Goal: Information Seeking & Learning: Learn about a topic

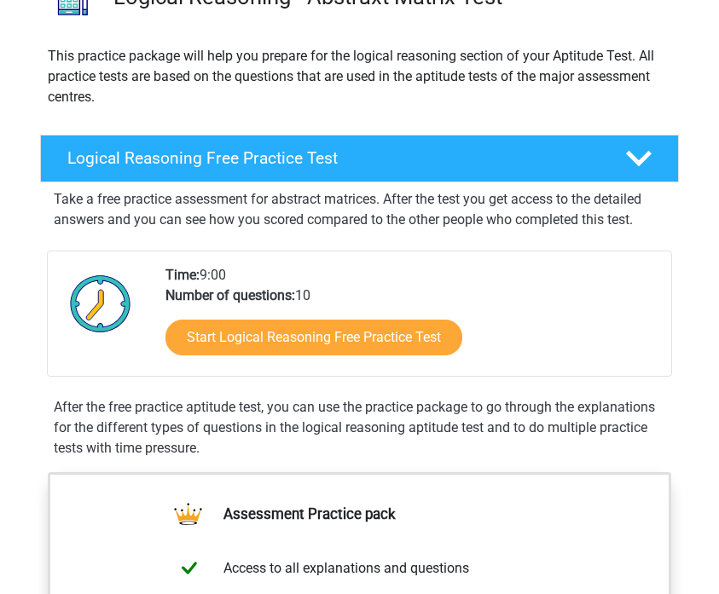
scroll to position [173, 0]
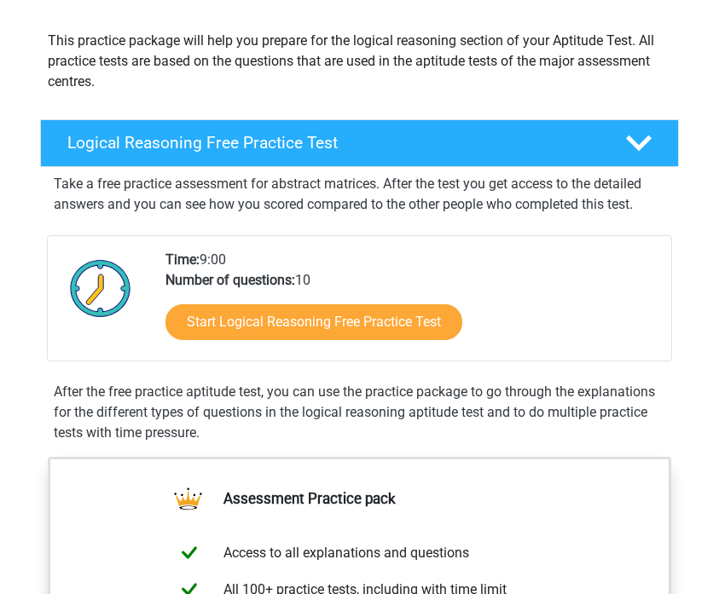
click at [538, 209] on p "Take a free practice assessment for abstract matrices. After the test you get a…" at bounding box center [359, 194] width 611 height 41
click at [560, 203] on p "Take a free practice assessment for abstract matrices. After the test you get a…" at bounding box center [359, 194] width 611 height 41
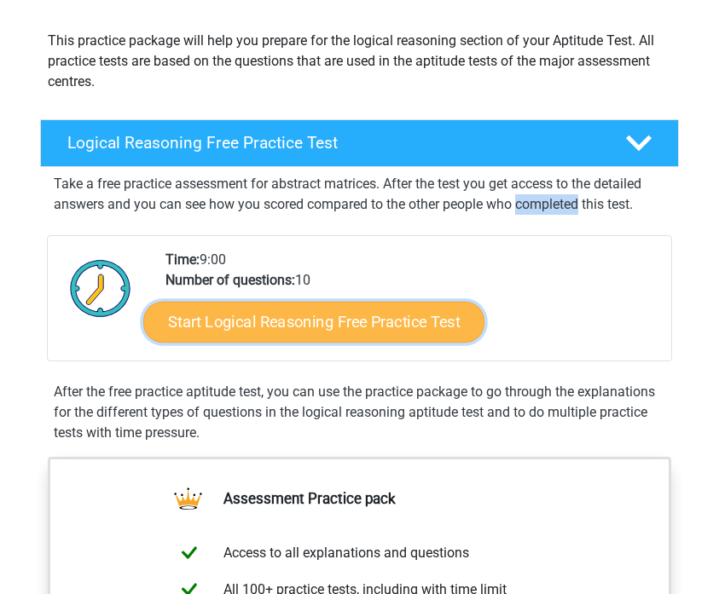
click at [393, 319] on link "Start Logical Reasoning Free Practice Test" at bounding box center [312, 322] width 341 height 41
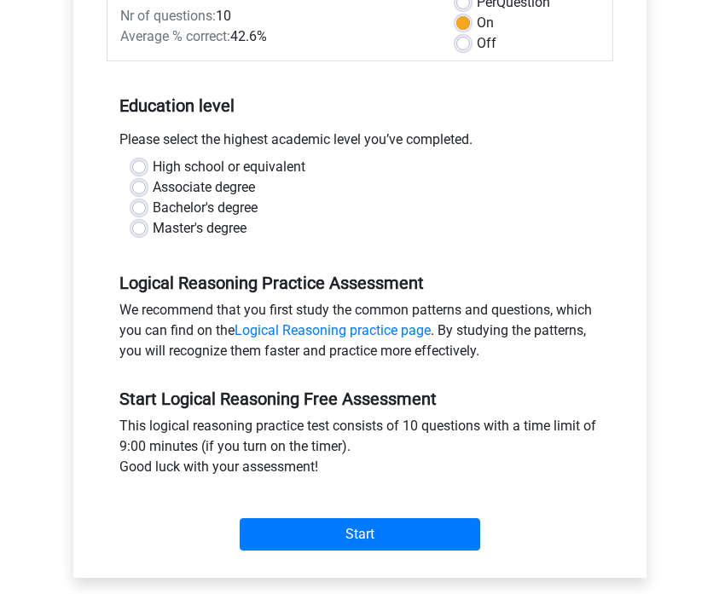
scroll to position [269, 0]
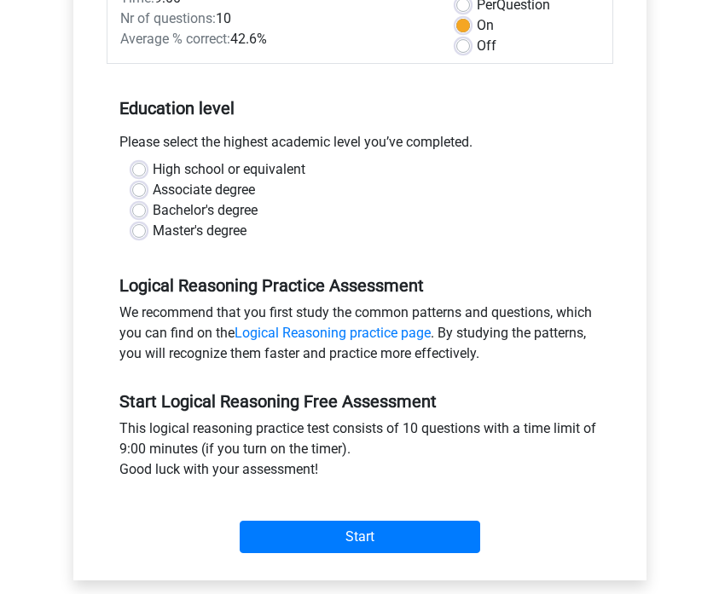
click at [178, 213] on label "Bachelor's degree" at bounding box center [205, 210] width 105 height 20
click at [146, 213] on input "Bachelor's degree" at bounding box center [139, 208] width 14 height 17
radio input "true"
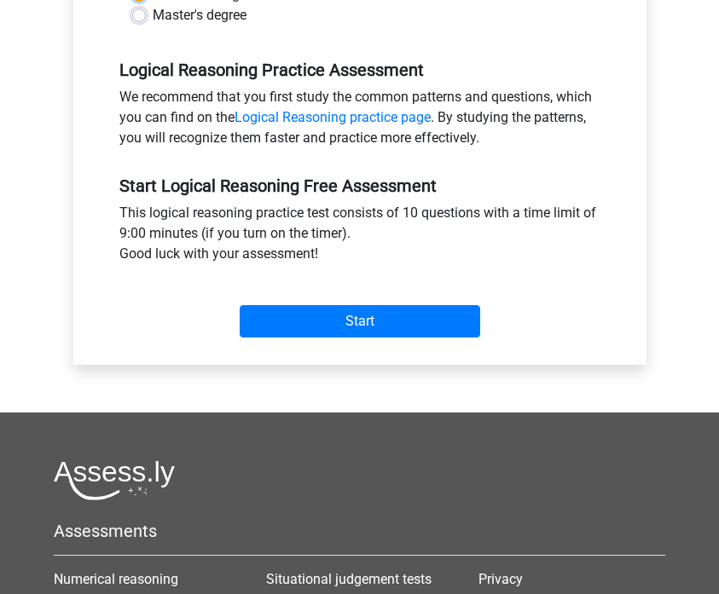
scroll to position [532, 0]
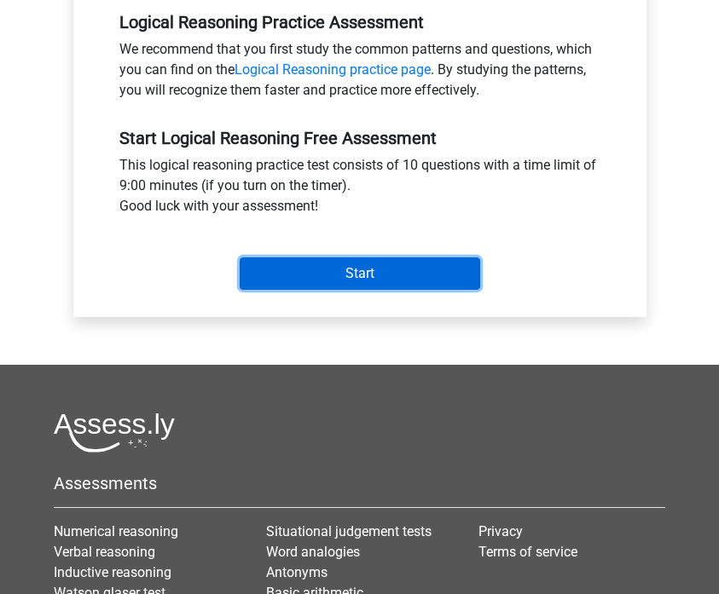
click at [416, 271] on input "Start" at bounding box center [360, 273] width 240 height 32
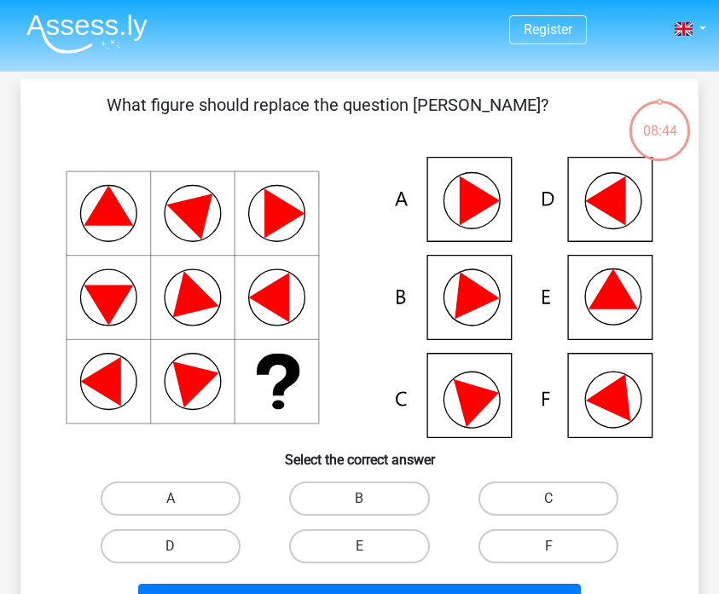
click at [575, 313] on icon at bounding box center [359, 297] width 596 height 281
click at [326, 546] on label "E" at bounding box center [359, 546] width 141 height 34
click at [359, 546] on input "E" at bounding box center [364, 551] width 11 height 11
radio input "true"
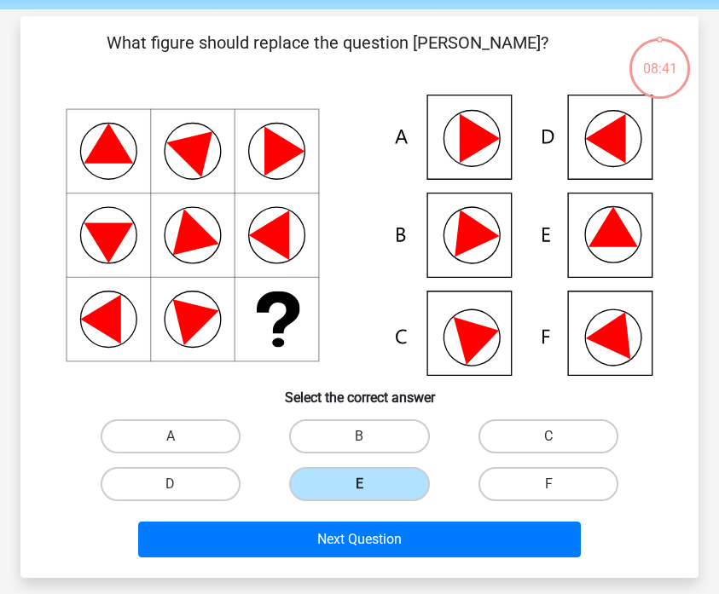
scroll to position [76, 0]
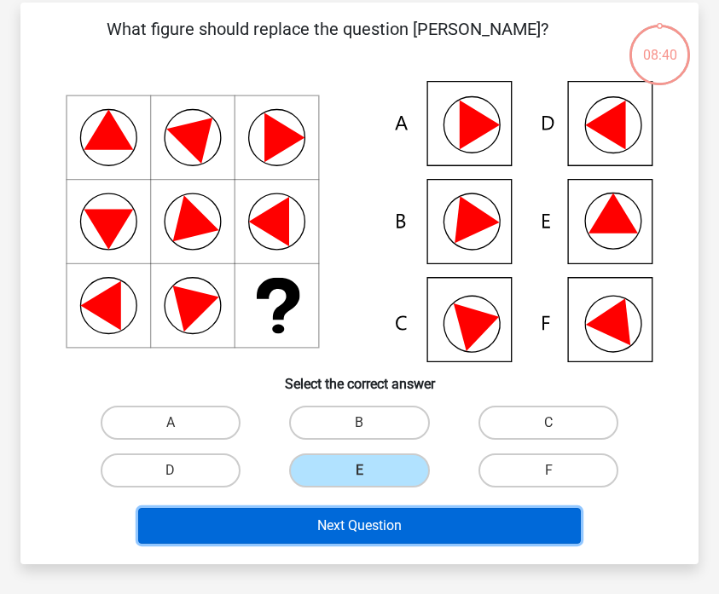
click at [349, 523] on button "Next Question" at bounding box center [359, 526] width 442 height 36
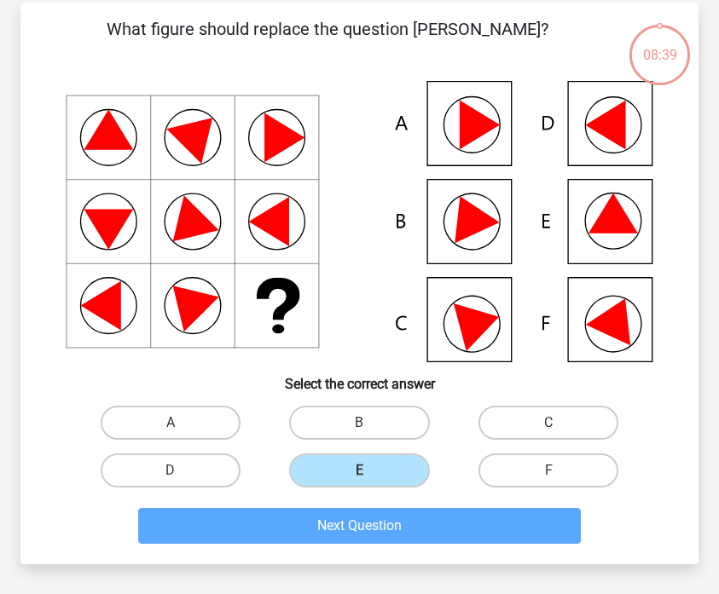
scroll to position [78, 0]
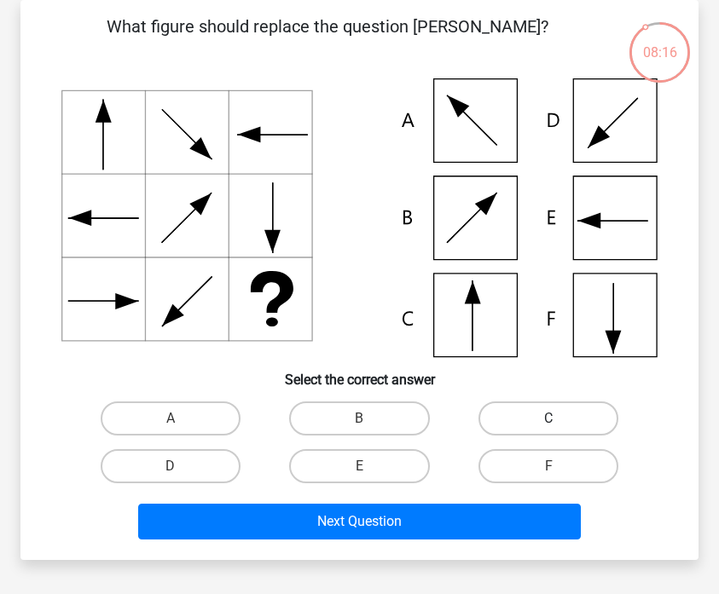
click at [513, 421] on label "C" at bounding box center [548, 418] width 141 height 34
click at [548, 421] on input "C" at bounding box center [553, 424] width 11 height 11
radio input "true"
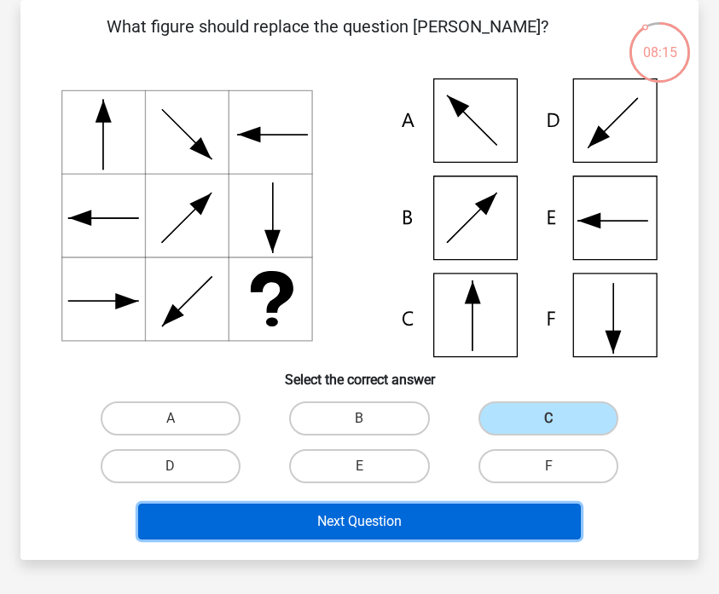
click at [436, 524] on button "Next Question" at bounding box center [359, 522] width 442 height 36
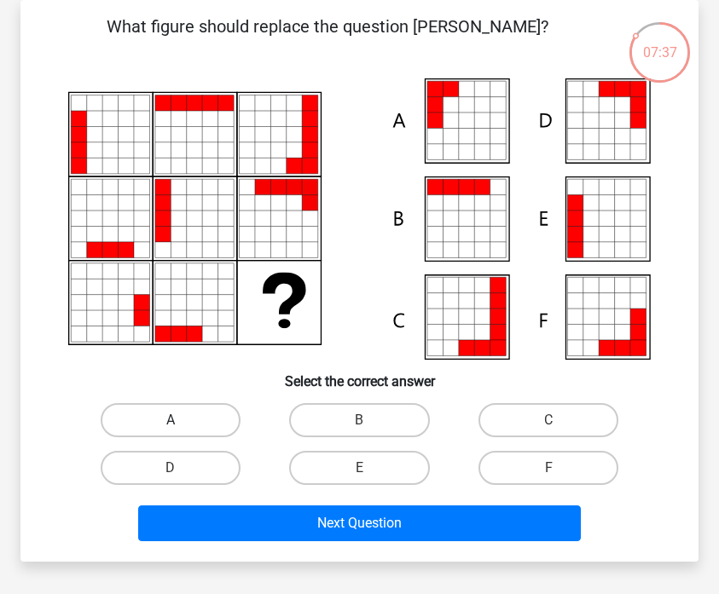
click at [201, 425] on label "A" at bounding box center [171, 420] width 141 height 34
click at [182, 425] on input "A" at bounding box center [175, 425] width 11 height 11
radio input "true"
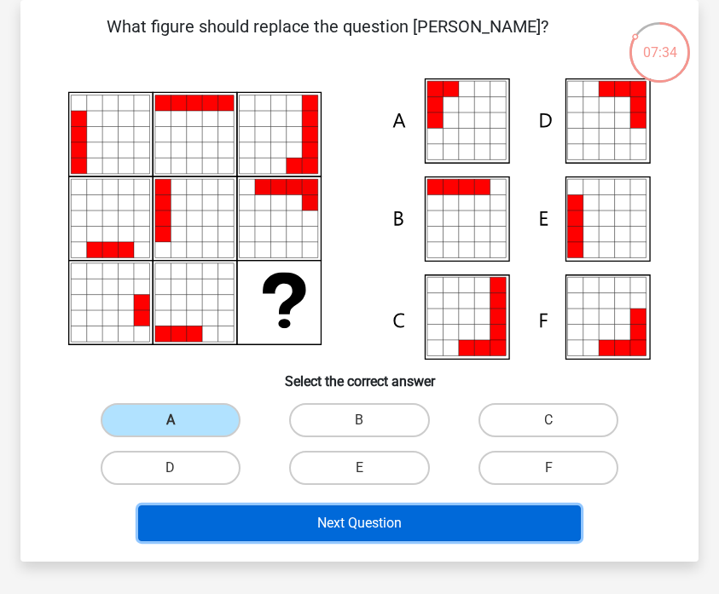
click at [349, 523] on button "Next Question" at bounding box center [359, 523] width 442 height 36
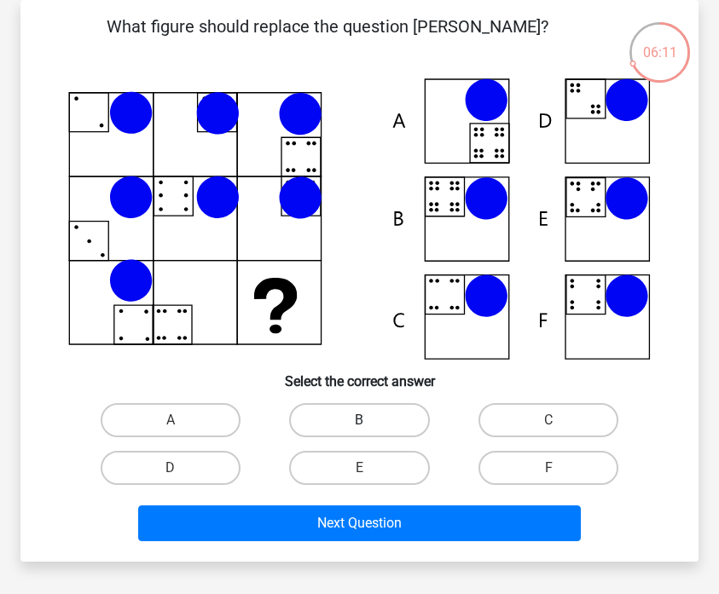
click at [335, 424] on label "B" at bounding box center [359, 420] width 141 height 34
click at [359, 424] on input "B" at bounding box center [364, 425] width 11 height 11
radio input "true"
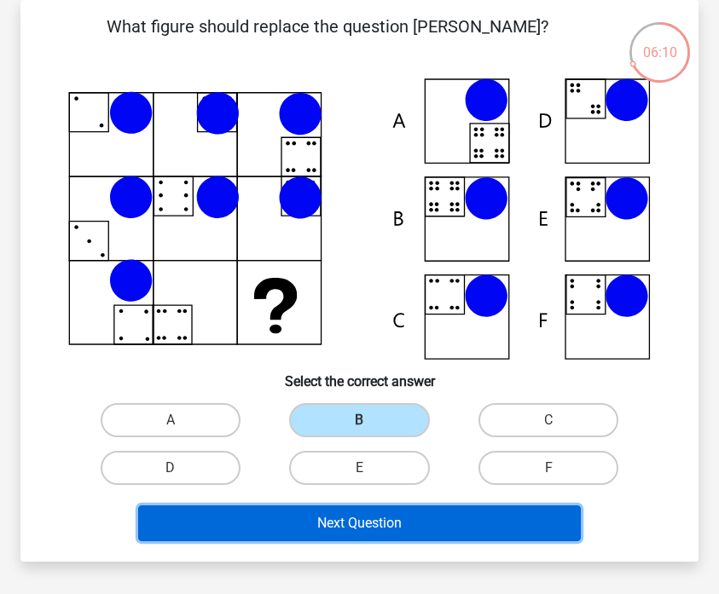
click at [333, 529] on button "Next Question" at bounding box center [359, 523] width 442 height 36
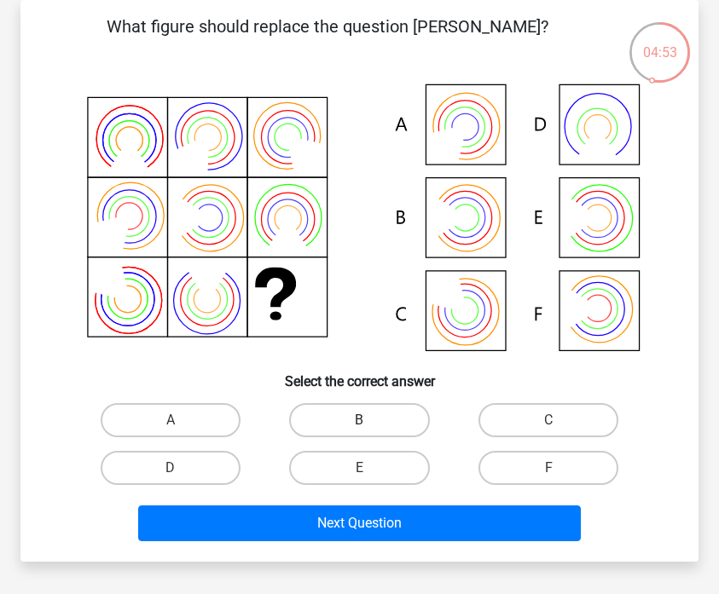
click at [323, 424] on label "B" at bounding box center [359, 420] width 141 height 34
click at [359, 424] on input "B" at bounding box center [364, 425] width 11 height 11
radio input "true"
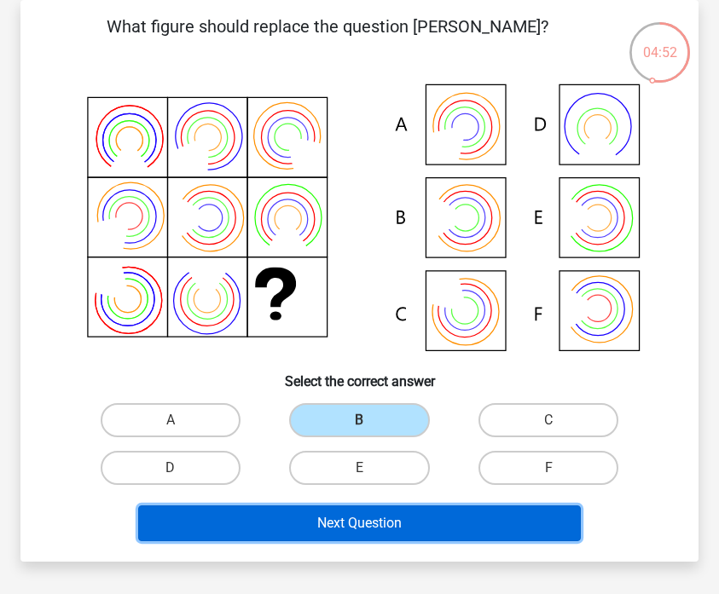
click at [370, 517] on button "Next Question" at bounding box center [359, 523] width 442 height 36
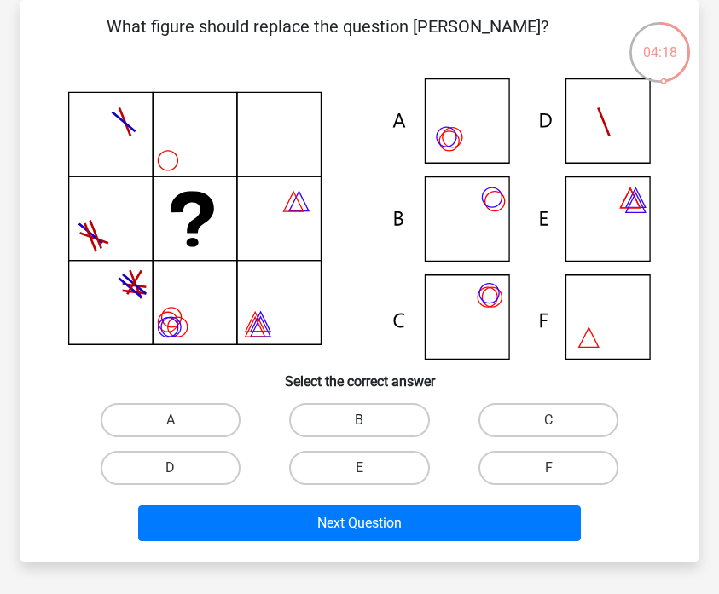
click at [341, 414] on label "B" at bounding box center [359, 420] width 141 height 34
click at [359, 420] on input "B" at bounding box center [364, 425] width 11 height 11
radio input "true"
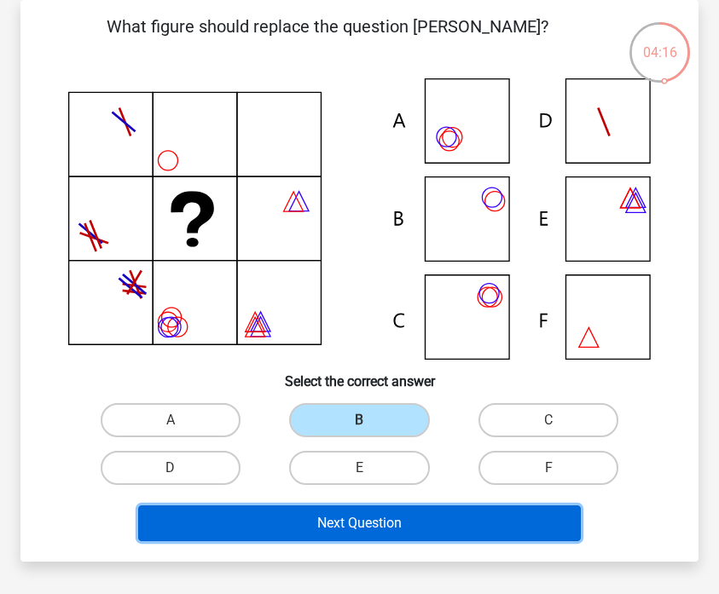
click at [432, 517] on button "Next Question" at bounding box center [359, 523] width 442 height 36
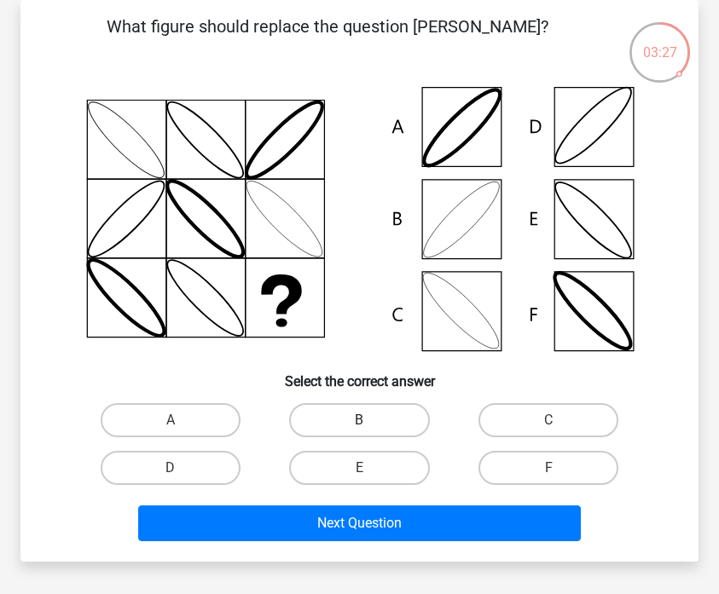
click at [334, 414] on label "B" at bounding box center [359, 420] width 141 height 34
click at [359, 420] on input "B" at bounding box center [364, 425] width 11 height 11
radio input "true"
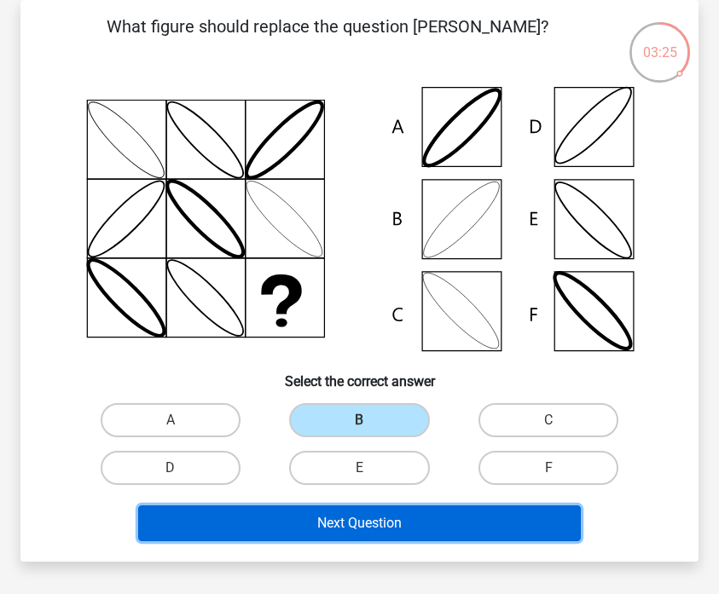
click at [391, 520] on button "Next Question" at bounding box center [359, 523] width 442 height 36
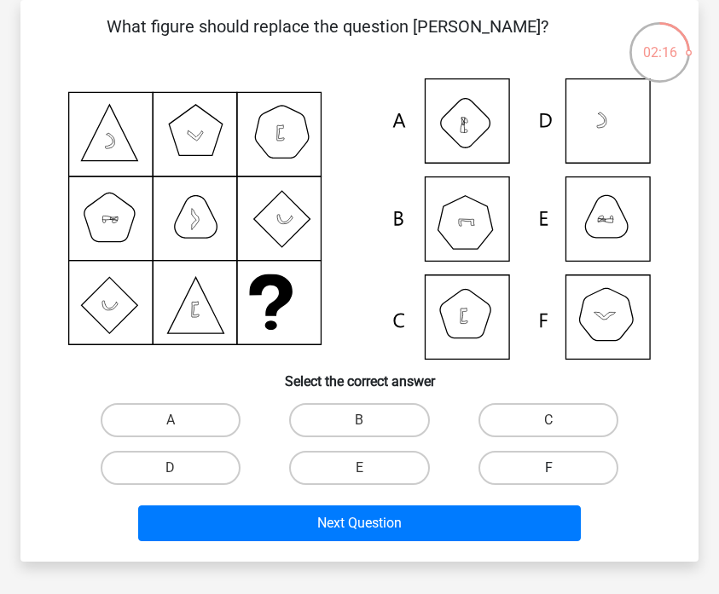
click at [511, 473] on label "F" at bounding box center [548, 468] width 141 height 34
click at [548, 473] on input "F" at bounding box center [553, 473] width 11 height 11
radio input "true"
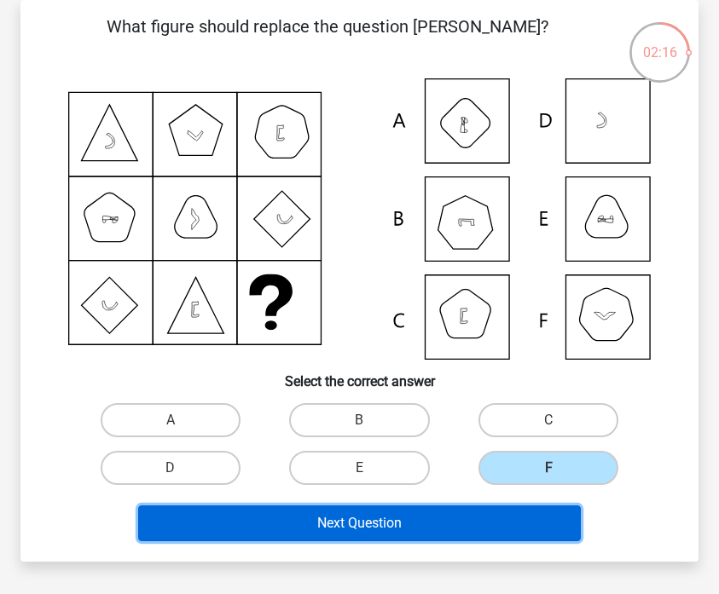
click at [475, 511] on button "Next Question" at bounding box center [359, 523] width 442 height 36
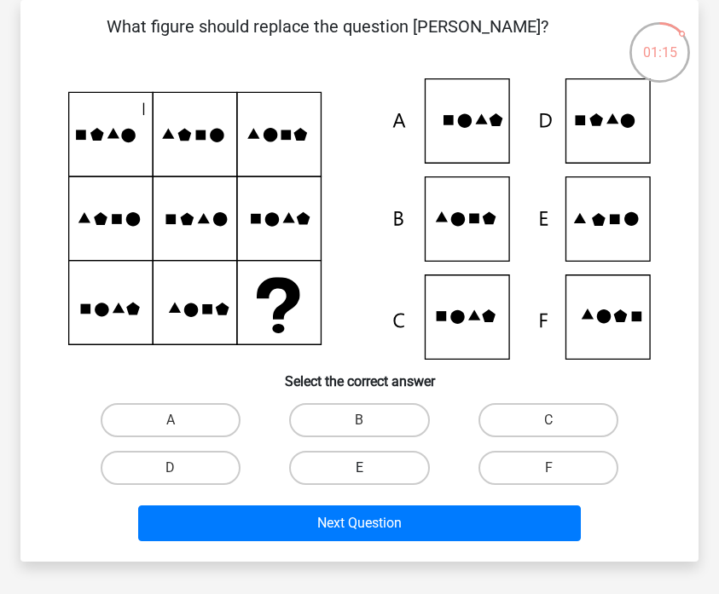
click at [338, 474] on label "E" at bounding box center [359, 468] width 141 height 34
click at [359, 474] on input "E" at bounding box center [364, 473] width 11 height 11
radio input "true"
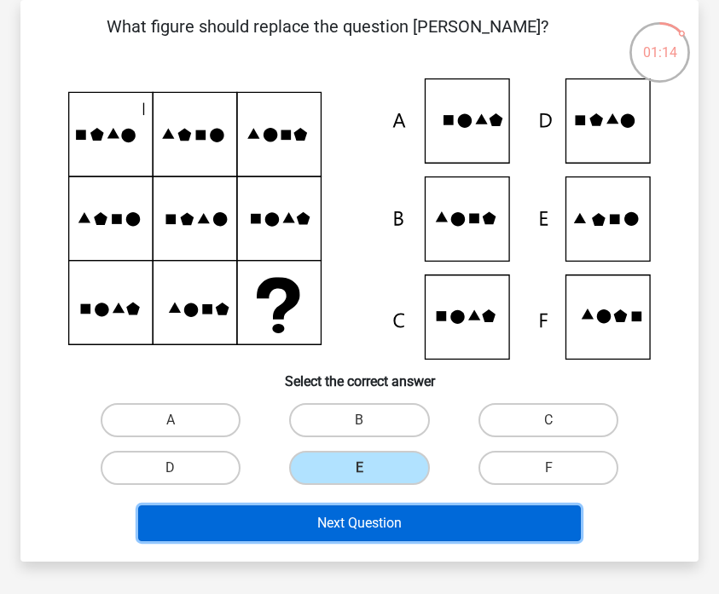
click at [367, 518] on button "Next Question" at bounding box center [359, 523] width 442 height 36
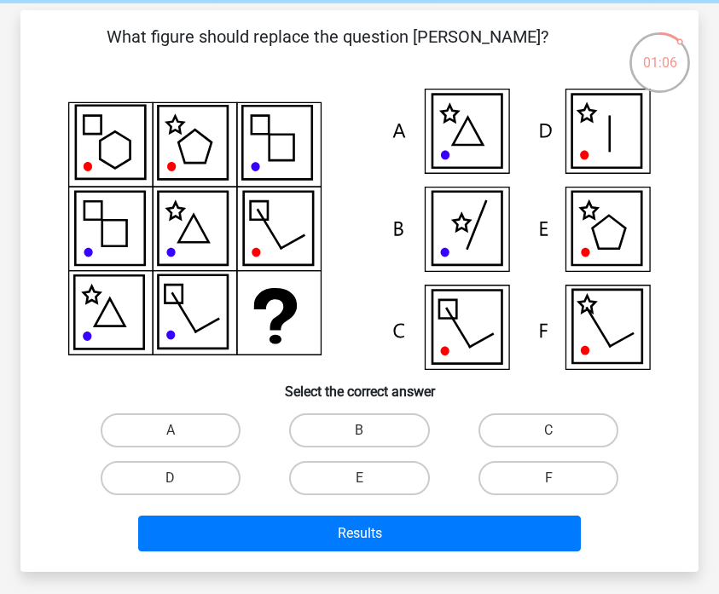
scroll to position [67, 0]
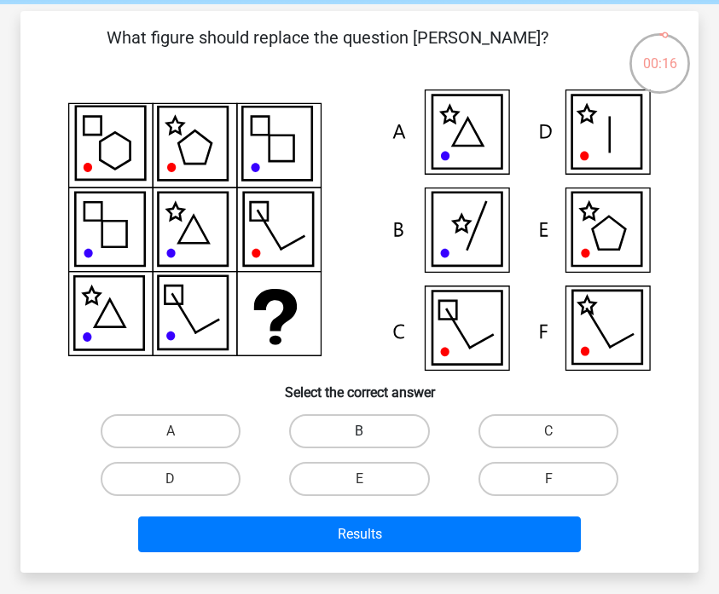
click at [327, 433] on label "B" at bounding box center [359, 431] width 141 height 34
click at [359, 433] on input "B" at bounding box center [364, 436] width 11 height 11
radio input "true"
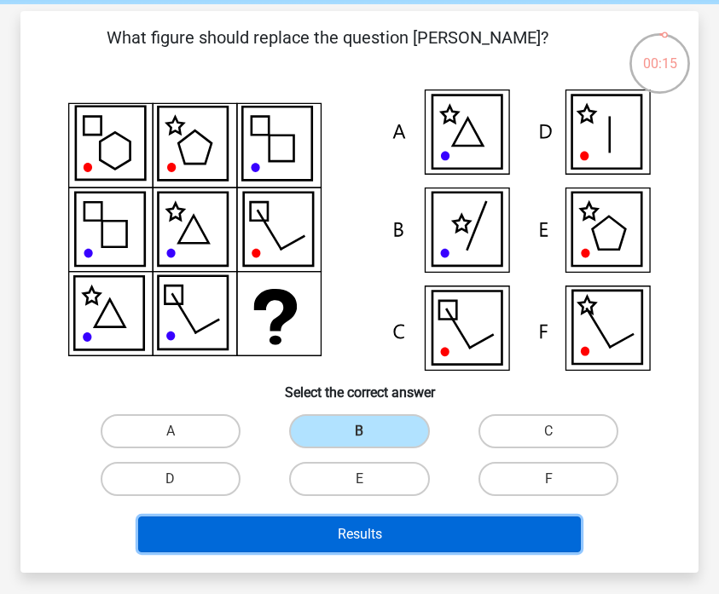
click at [336, 528] on button "Results" at bounding box center [359, 535] width 442 height 36
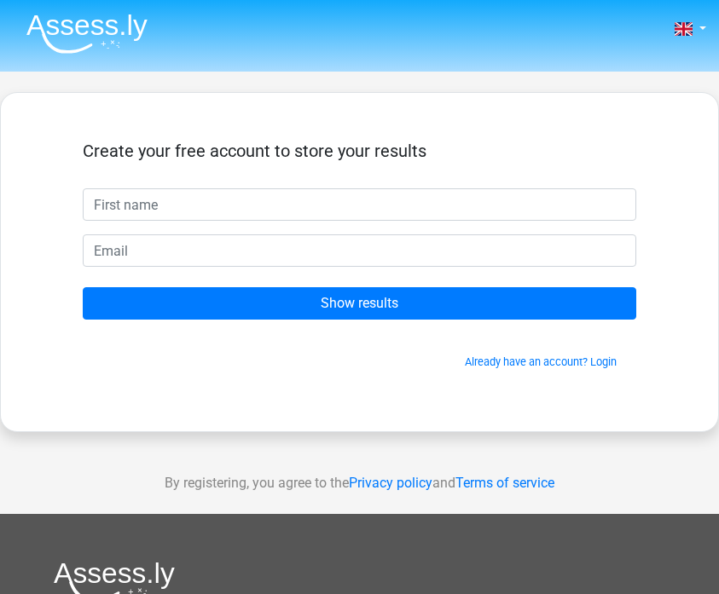
click at [387, 214] on input "text" at bounding box center [359, 204] width 553 height 32
type input "[PERSON_NAME]"
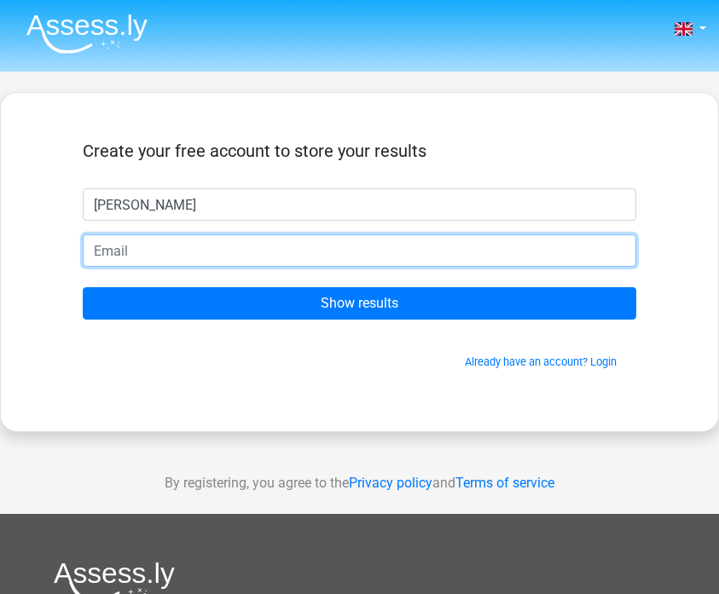
click at [259, 253] on input "email" at bounding box center [359, 250] width 553 height 32
type input "[EMAIL_ADDRESS][DOMAIN_NAME]"
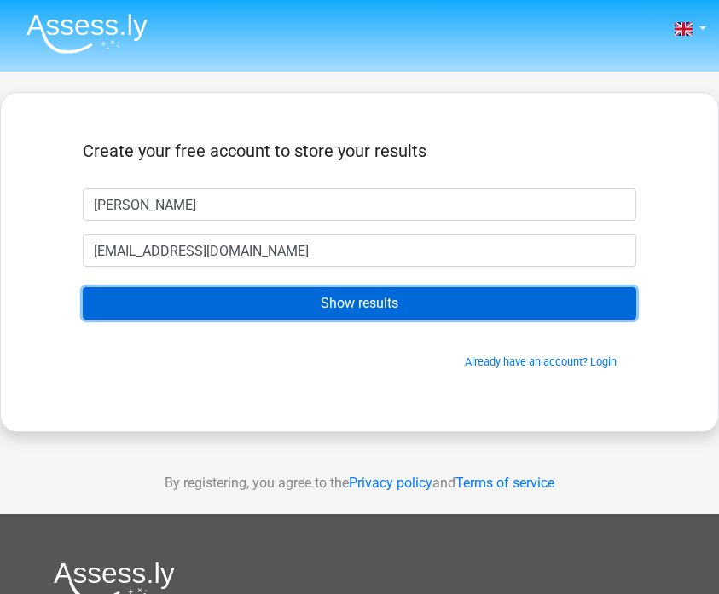
click at [280, 298] on input "Show results" at bounding box center [359, 303] width 553 height 32
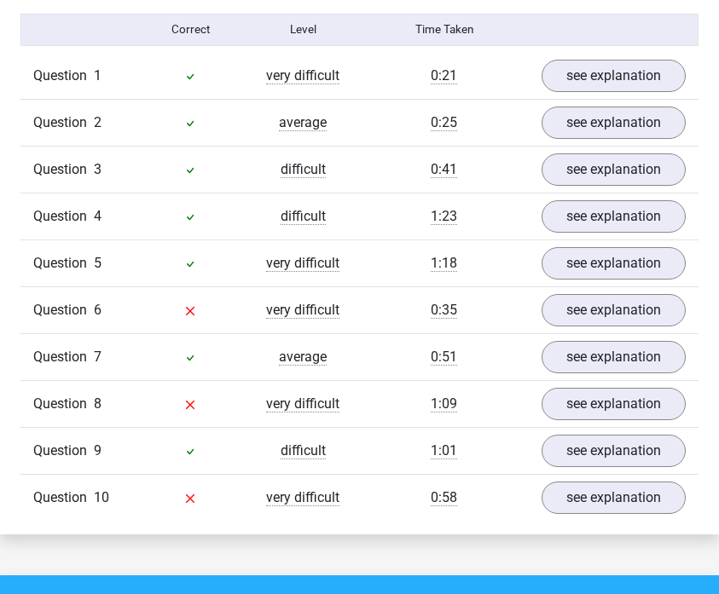
scroll to position [1415, 0]
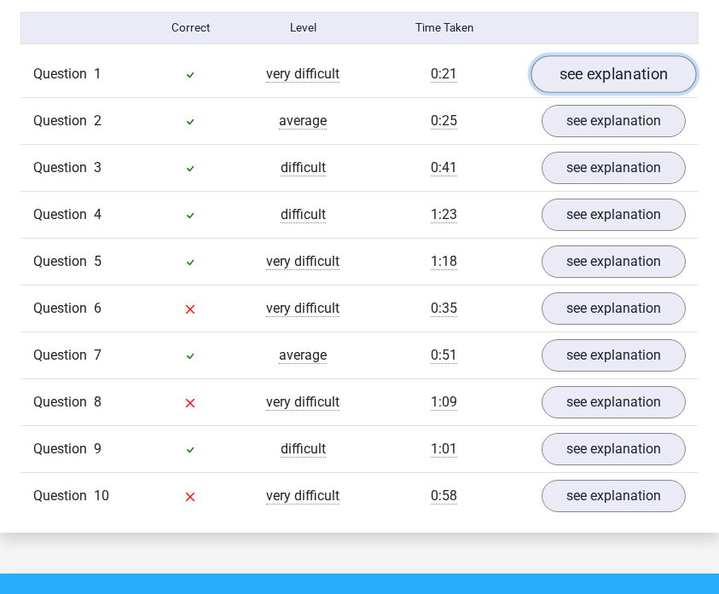
click at [609, 71] on link "see explanation" at bounding box center [613, 74] width 165 height 38
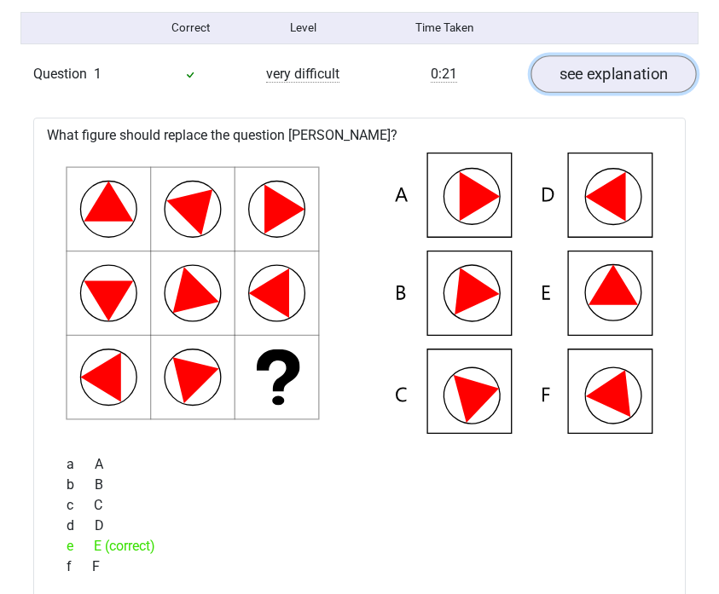
click at [576, 78] on link "see explanation" at bounding box center [613, 74] width 165 height 38
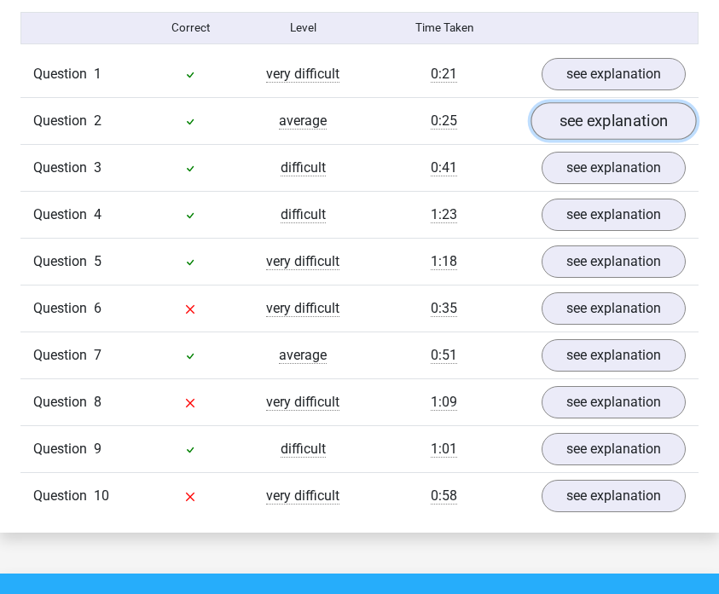
click at [570, 105] on link "see explanation" at bounding box center [613, 121] width 165 height 38
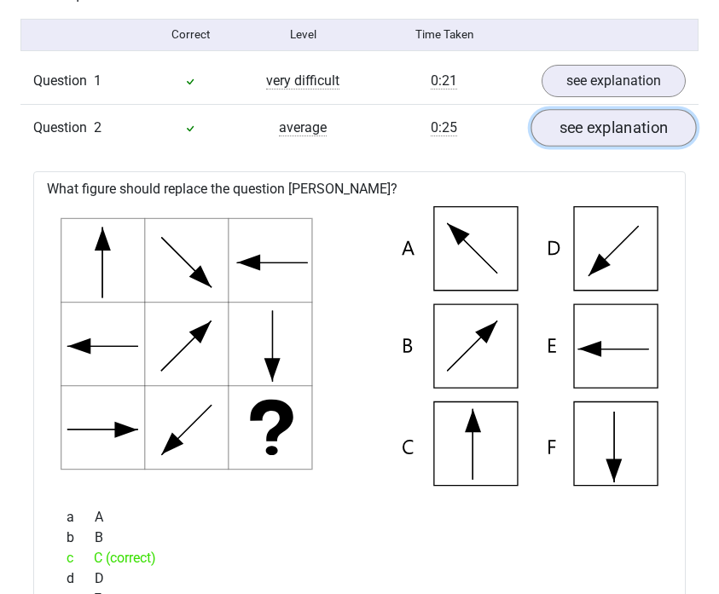
scroll to position [1401, 0]
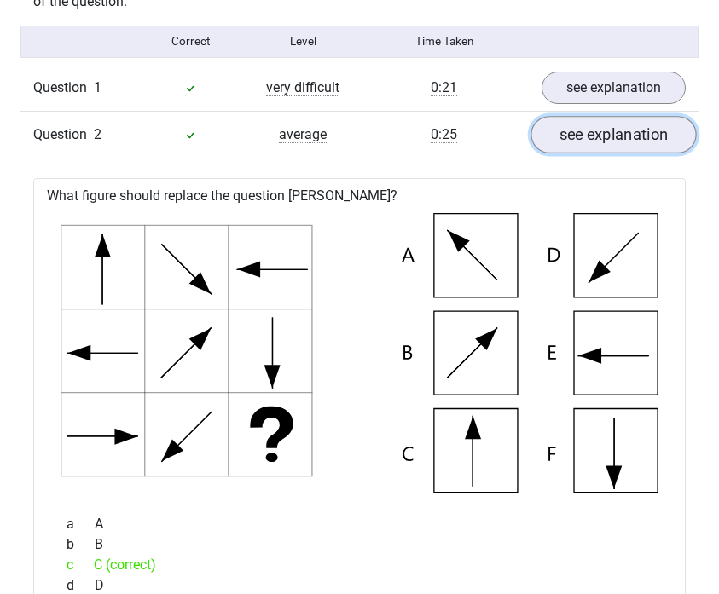
click at [599, 133] on link "see explanation" at bounding box center [613, 135] width 165 height 38
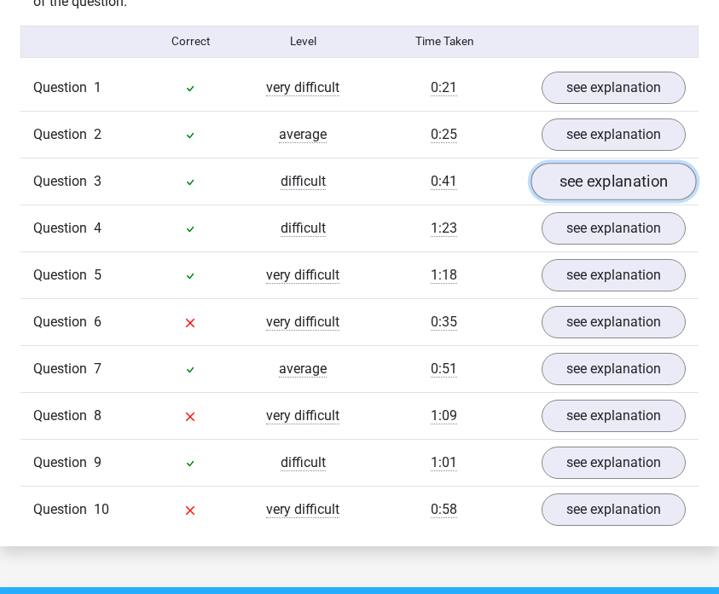
click at [597, 182] on link "see explanation" at bounding box center [613, 182] width 165 height 38
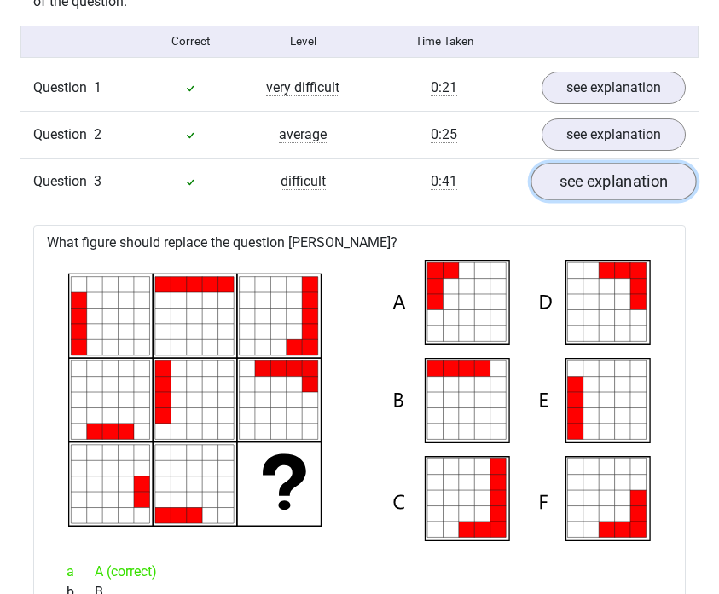
click at [618, 187] on link "see explanation" at bounding box center [613, 182] width 165 height 38
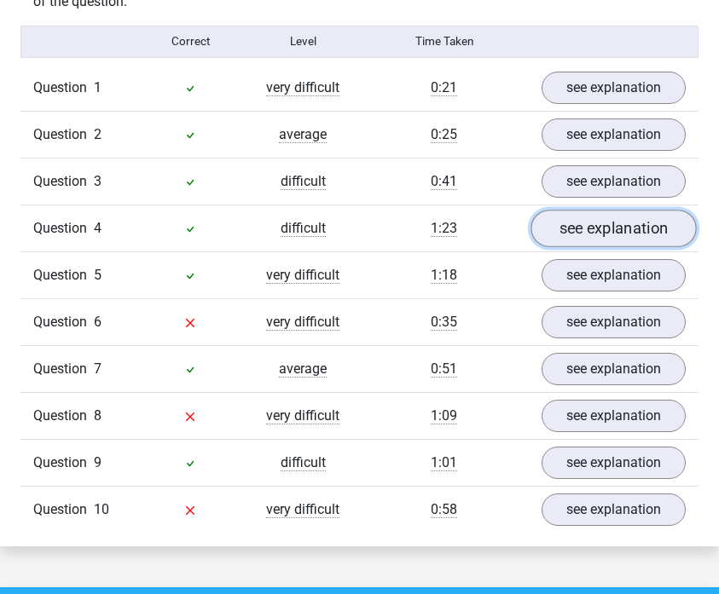
click at [592, 227] on link "see explanation" at bounding box center [613, 229] width 165 height 38
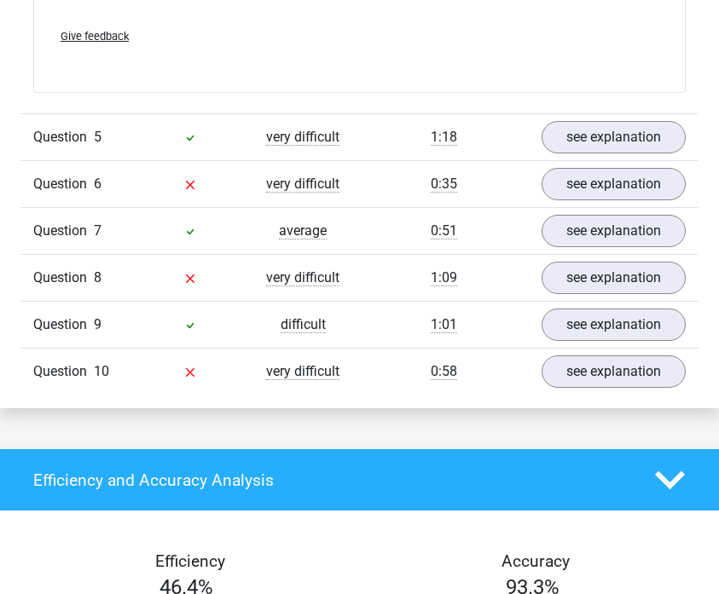
scroll to position [2253, 0]
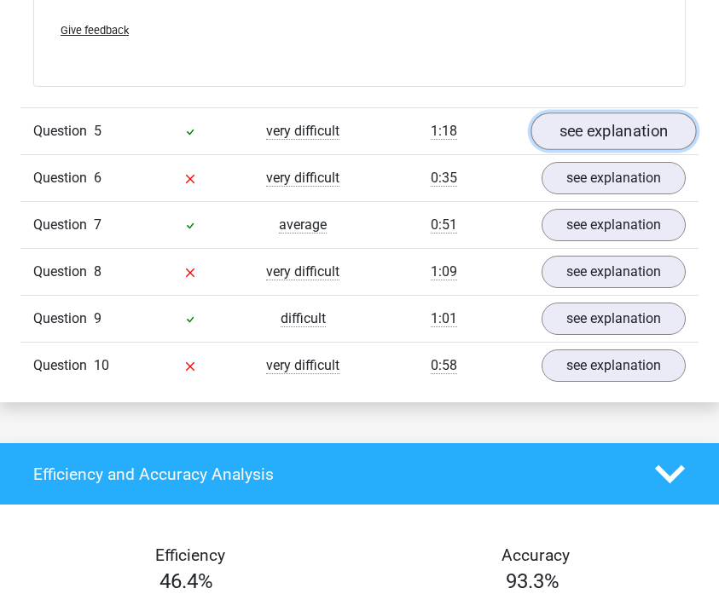
click at [574, 123] on link "see explanation" at bounding box center [613, 132] width 165 height 38
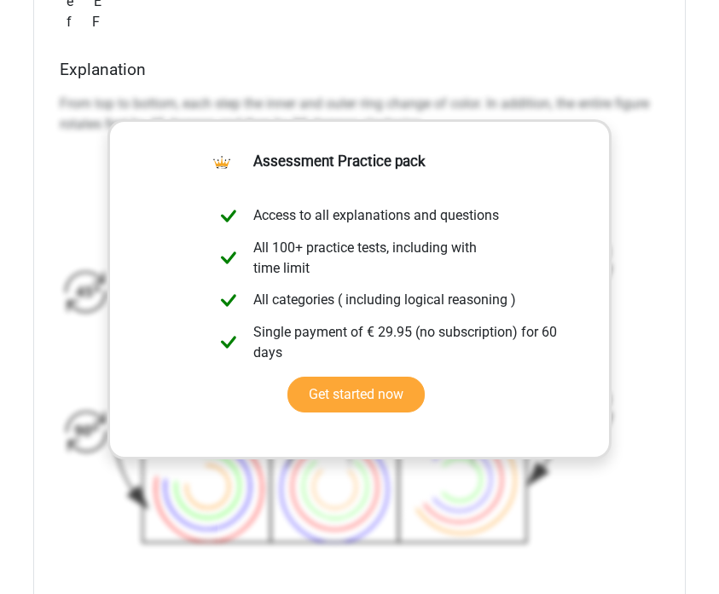
scroll to position [2858, 0]
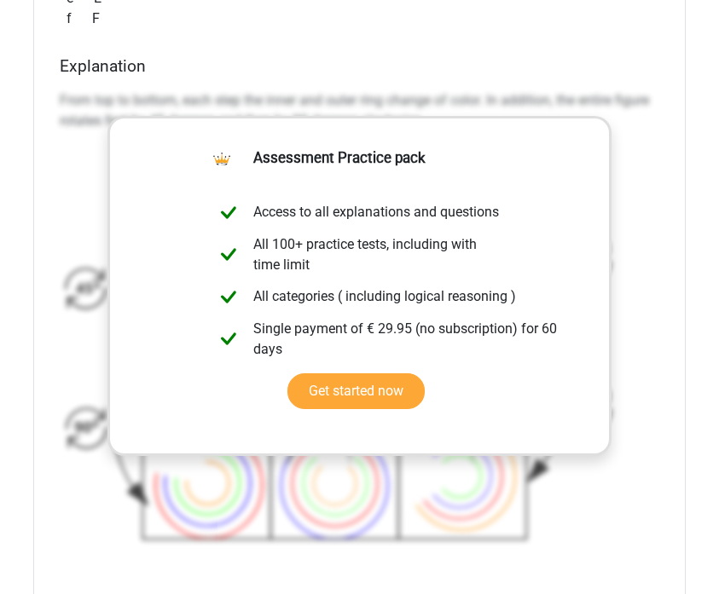
click at [571, 71] on h4 "Explanation" at bounding box center [360, 66] width 600 height 20
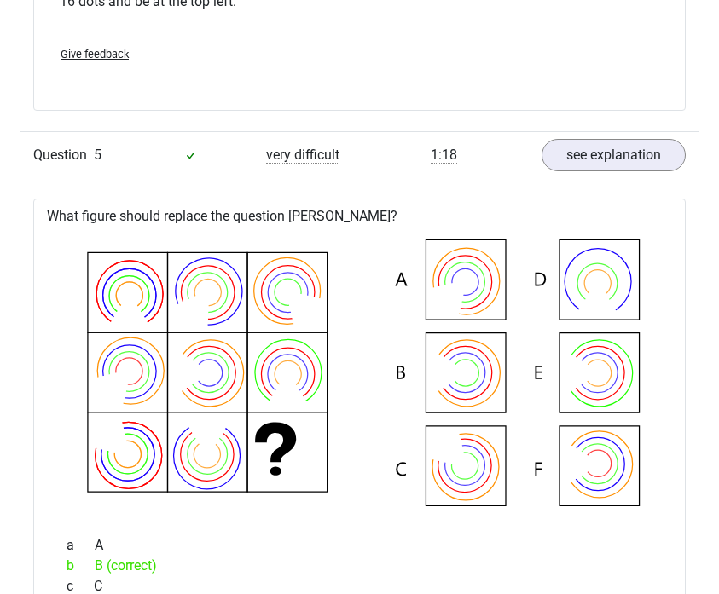
scroll to position [2216, 0]
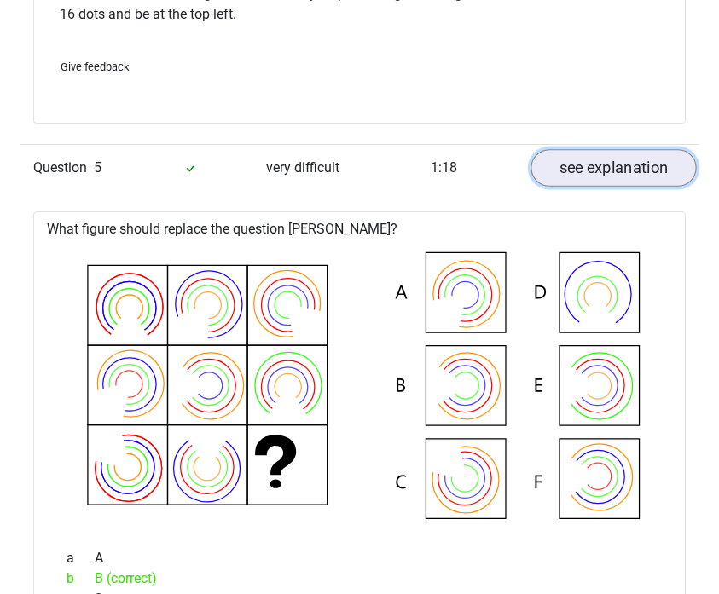
click at [595, 177] on link "see explanation" at bounding box center [613, 169] width 165 height 38
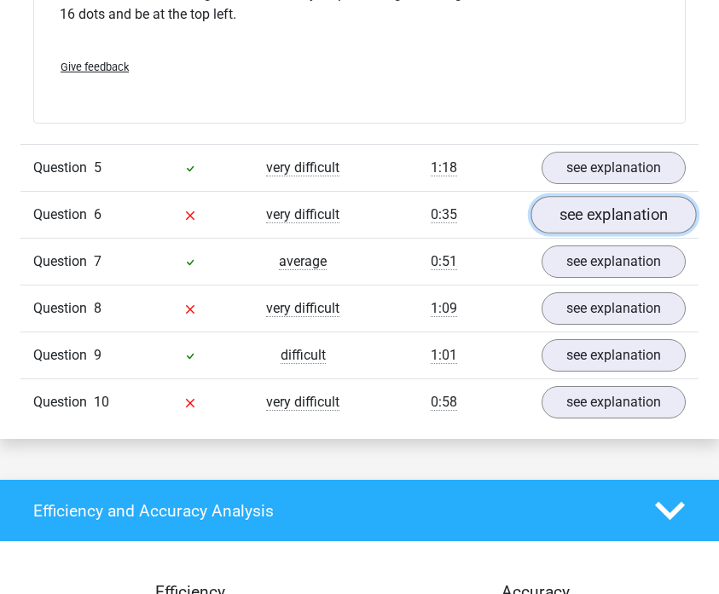
click at [608, 222] on link "see explanation" at bounding box center [613, 216] width 165 height 38
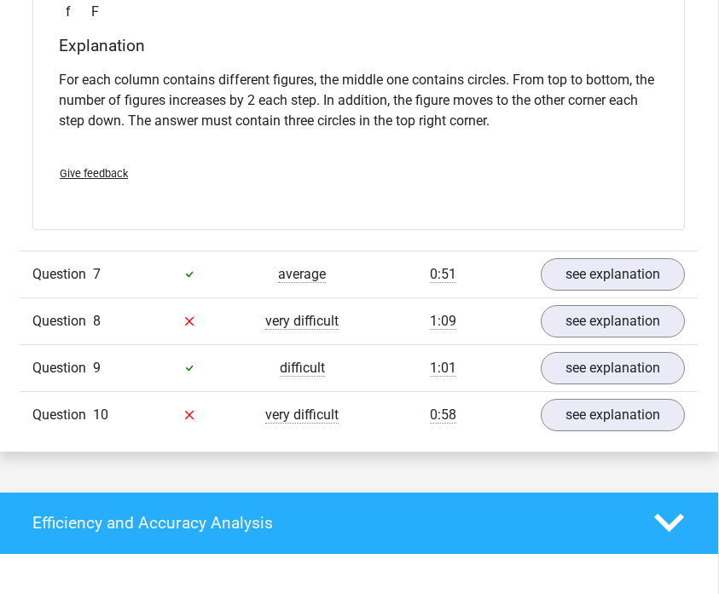
scroll to position [2918, 1]
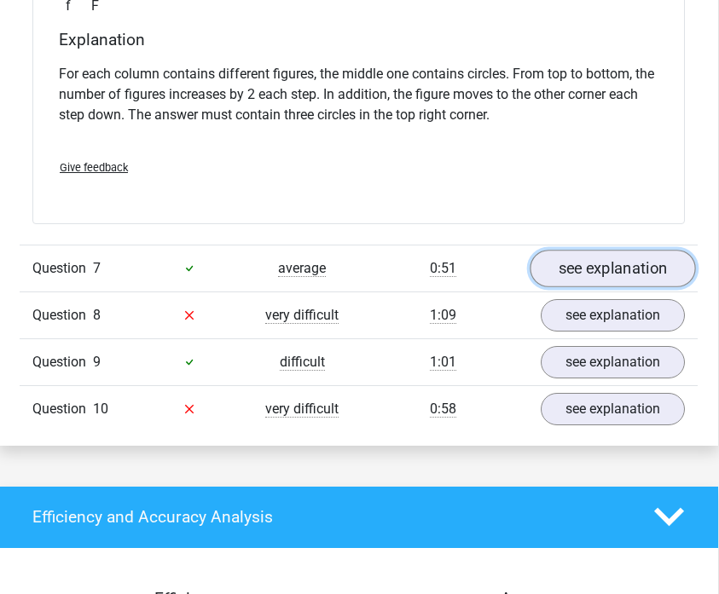
click at [592, 268] on link "see explanation" at bounding box center [612, 269] width 165 height 38
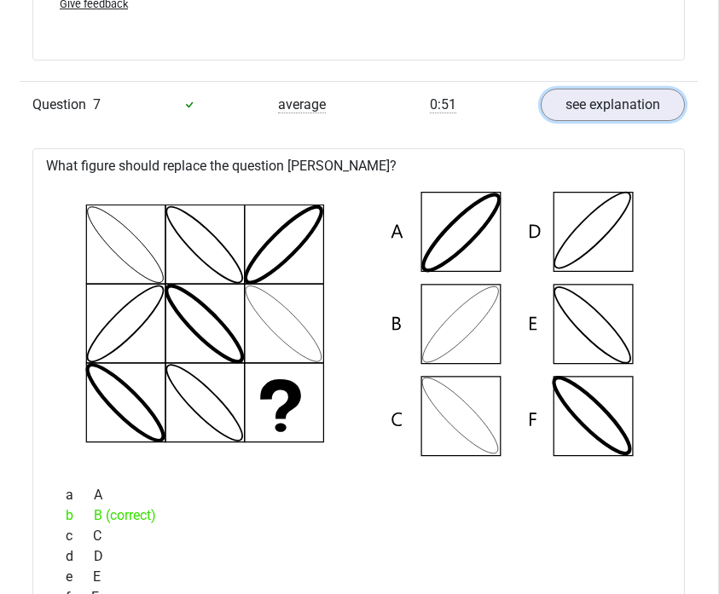
scroll to position [3084, 1]
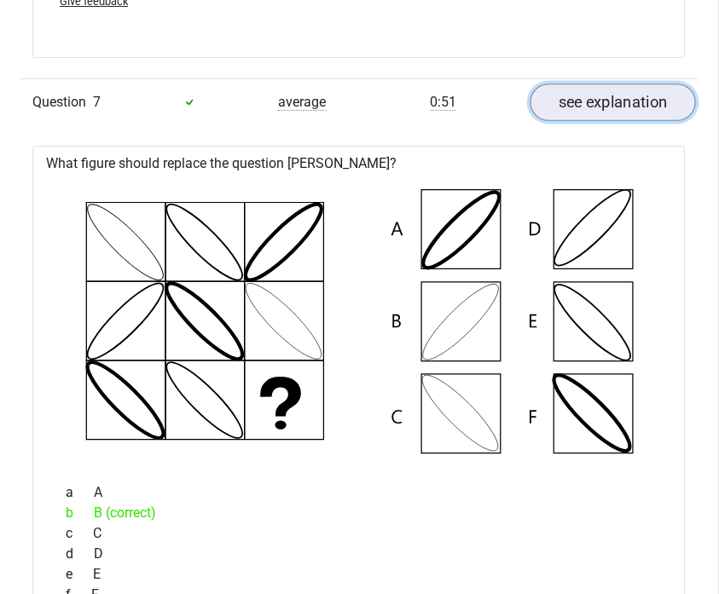
click at [605, 101] on link "see explanation" at bounding box center [612, 103] width 165 height 38
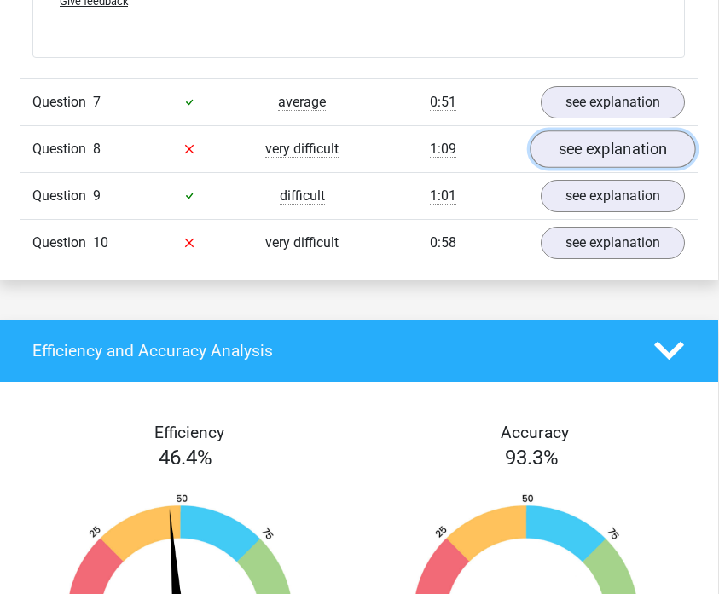
click at [580, 153] on link "see explanation" at bounding box center [612, 149] width 165 height 38
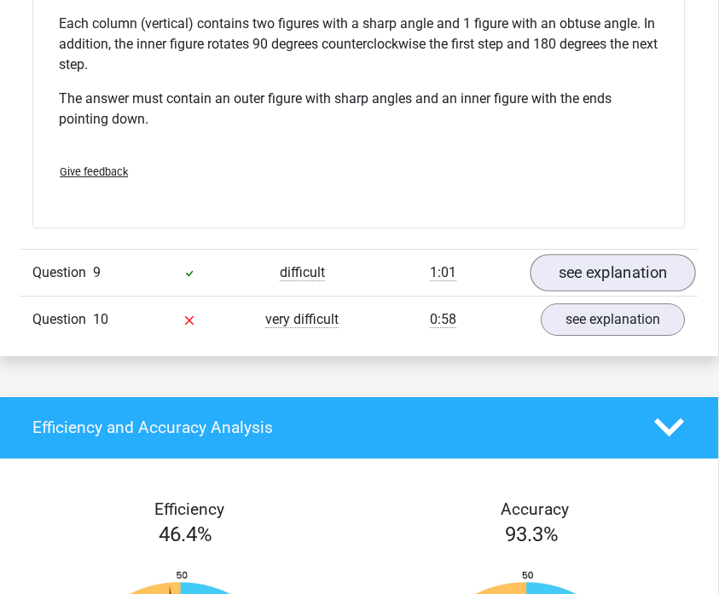
scroll to position [3795, 1]
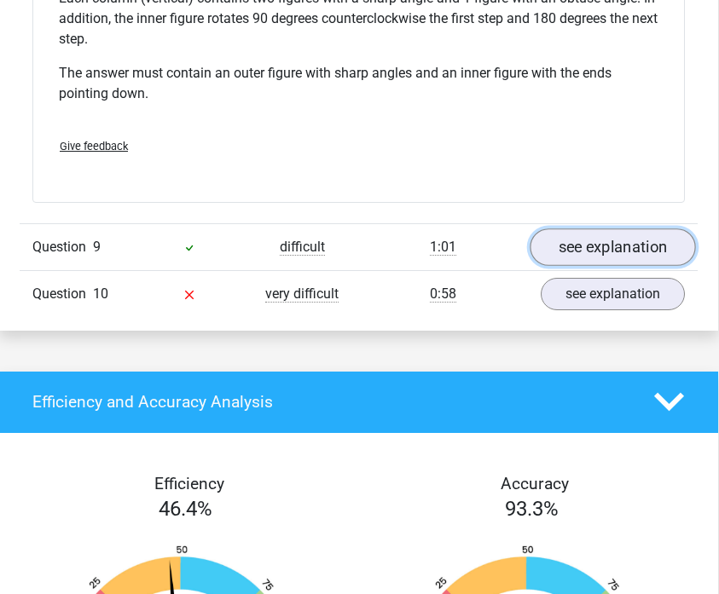
click at [628, 234] on link "see explanation" at bounding box center [612, 247] width 165 height 38
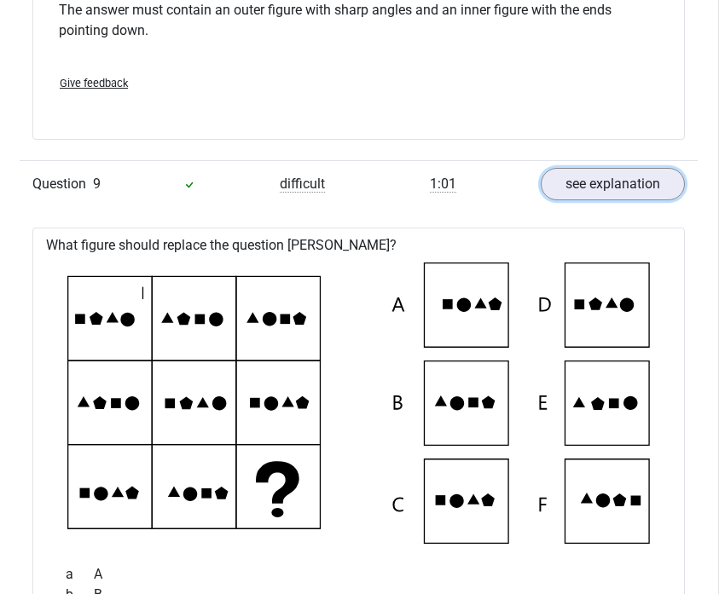
scroll to position [3844, 1]
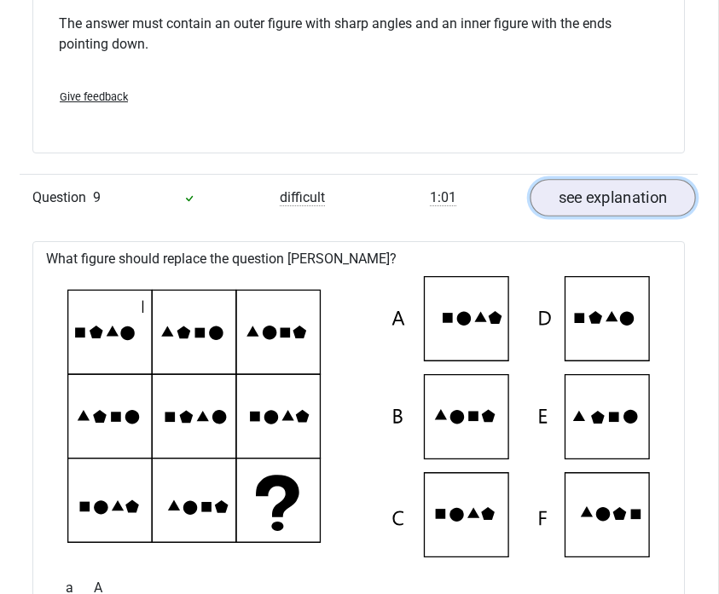
click at [638, 212] on link "see explanation" at bounding box center [612, 198] width 165 height 38
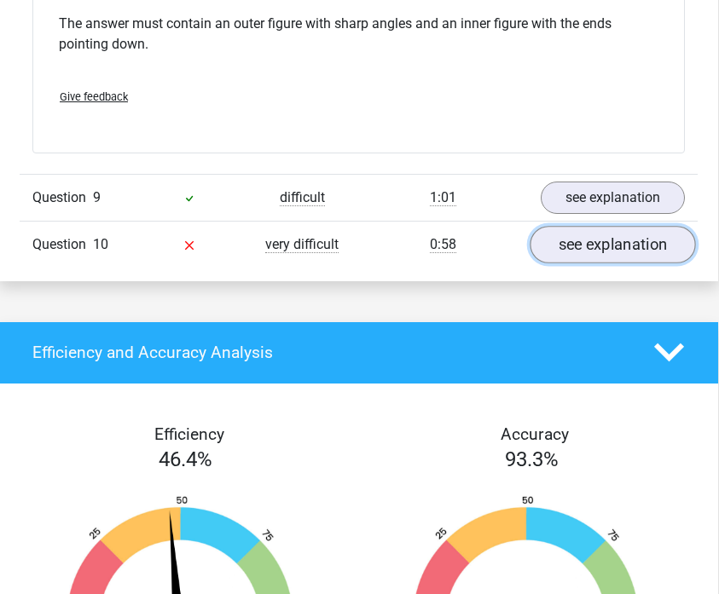
click at [621, 256] on link "see explanation" at bounding box center [612, 245] width 165 height 38
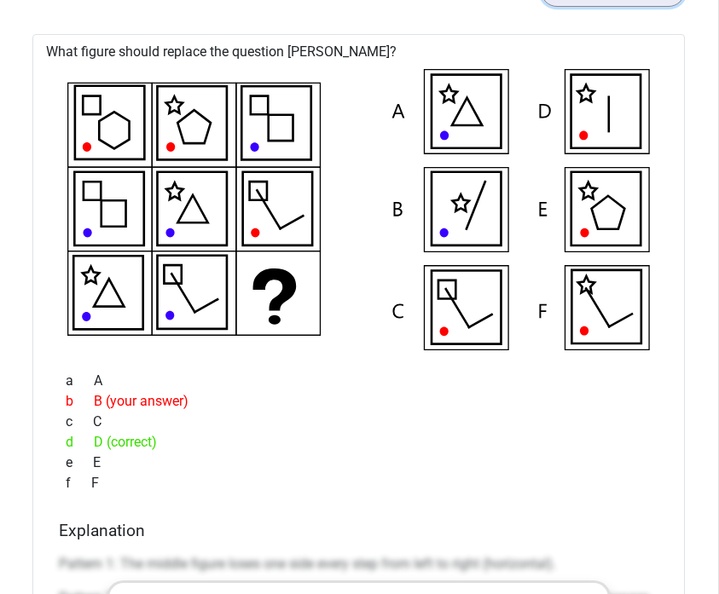
scroll to position [4101, 1]
